Goal: Information Seeking & Learning: Learn about a topic

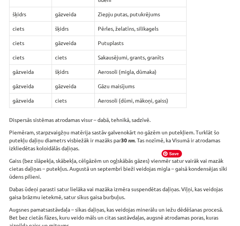
scroll to position [839, 0]
click at [158, 36] on td "Pērles, želatīns, silikagels" at bounding box center [140, 28] width 92 height 14
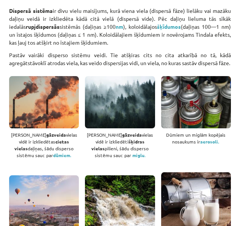
scroll to position [269, 0]
drag, startPoint x: 126, startPoint y: 44, endPoint x: 122, endPoint y: 45, distance: 3.9
click at [122, 45] on p "Dispersā sistēma ir divu vielu maisījums, kurā viena viela (dispersā fāze) liel…" at bounding box center [120, 27] width 222 height 40
copy p "≥"
click at [109, 47] on p "Dispersā sistēma ir divu vielu maisījums, kurā viena viela (dispersā fāze) liel…" at bounding box center [120, 27] width 222 height 40
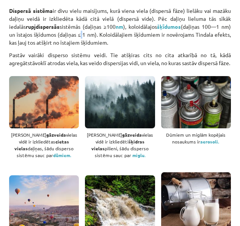
copy p "≤"
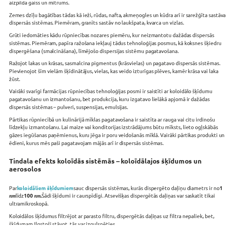
scroll to position [1064, 0]
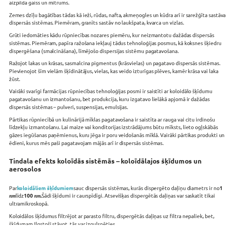
scroll to position [1071, 0]
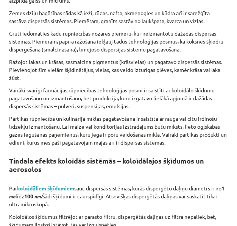
drag, startPoint x: 10, startPoint y: 13, endPoint x: 94, endPoint y: 30, distance: 85.5
copy p "Gaiss (bez slāpekļa, skābekļa, cēlgāzēm un ogļskābās gāzes) vienmēr satur vairā…"
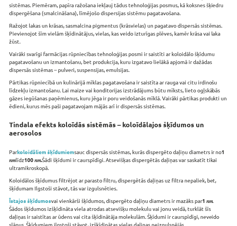
scroll to position [1106, 0]
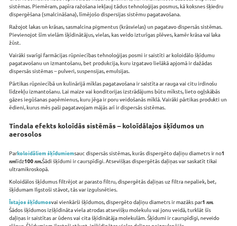
drag, startPoint x: 160, startPoint y: 21, endPoint x: 10, endPoint y: 10, distance: 150.1
copy p "Dabas ūdeņi parasti satur lielāka vai mazāka izmēra suspendētas daļiņas. Viļņi,…"
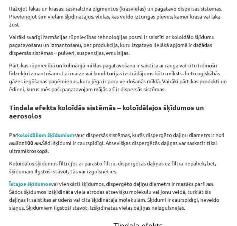
scroll to position [1136, 0]
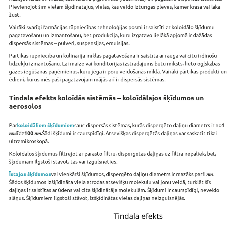
scroll to position [1134, 0]
drag, startPoint x: 108, startPoint y: 20, endPoint x: -2, endPoint y: 5, distance: 111.4
copy div "LO 836 8 / 706 IP Dolorsi a - 19. consec 6. adipiscin elitse doeiusmod TE 869 I…"
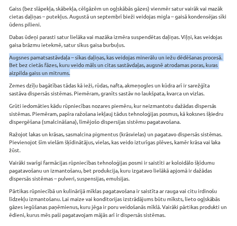
drag, startPoint x: 7, startPoint y: 138, endPoint x: 108, endPoint y: 156, distance: 102.0
copy p "Augsnes pamatsastāvdaļa – sīkas daļiņas, kas veidojas minerālu un iežu dēdēšana…"
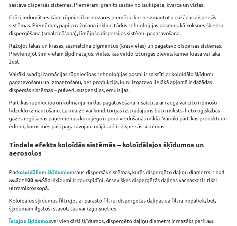
scroll to position [1088, 0]
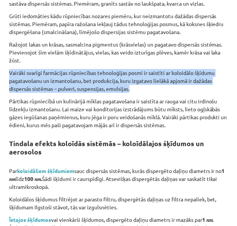
drag, startPoint x: 136, startPoint y: 177, endPoint x: -2, endPoint y: 159, distance: 139.1
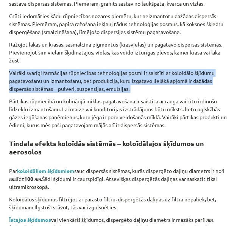
drag, startPoint x: 8, startPoint y: 157, endPoint x: 134, endPoint y: 175, distance: 127.1
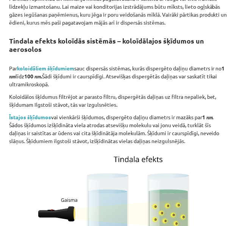
scroll to position [1191, 0]
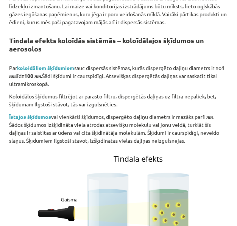
click at [164, 118] on div "Disperso sistēmu veidi 💡 Ko tu iemācīsis? 🔸 Pamatot disperso sistēmu nepiecieša…" at bounding box center [118, 191] width 219 height 2523
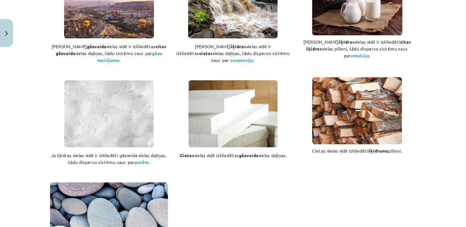
scroll to position [494, 0]
